Goal: Task Accomplishment & Management: Use online tool/utility

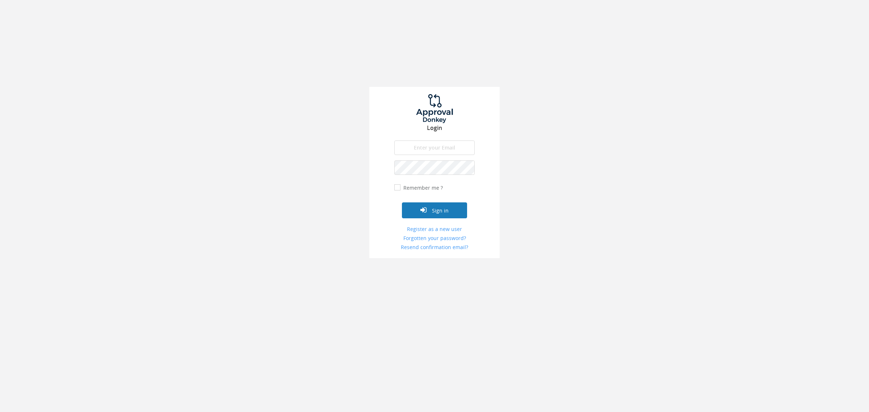
type input "[EMAIL_ADDRESS][DOMAIN_NAME]"
click at [439, 205] on button "Sign in" at bounding box center [434, 210] width 65 height 16
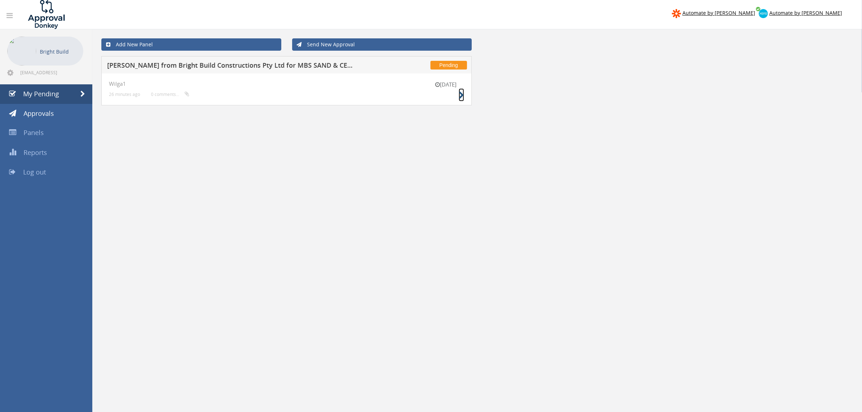
click at [461, 92] on icon at bounding box center [461, 96] width 5 height 8
click at [30, 113] on span "Approvals" at bounding box center [39, 113] width 30 height 9
